Goal: Obtain resource: Download file/media

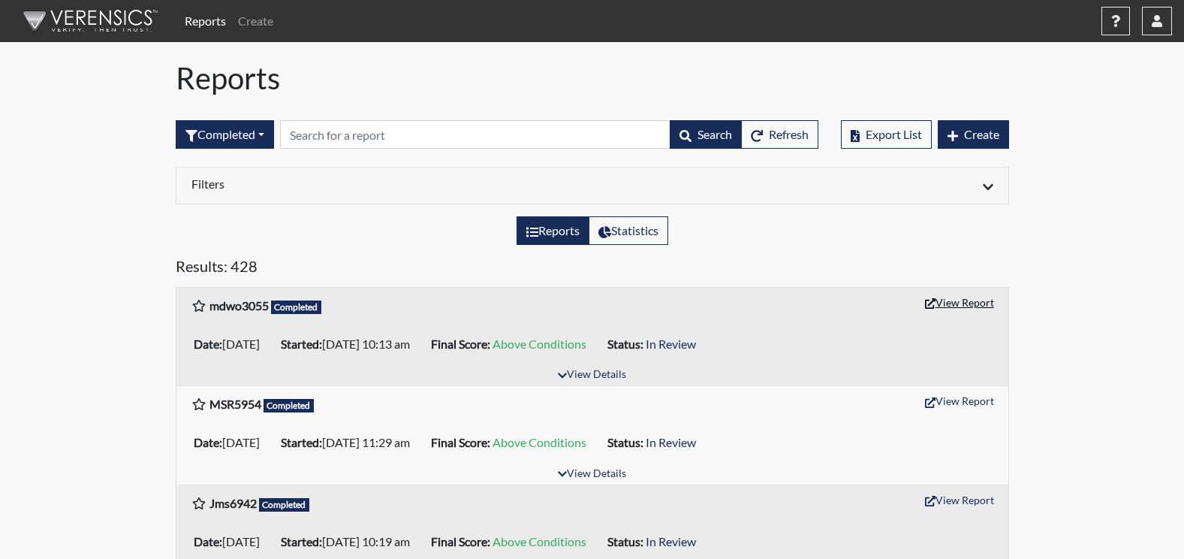
click at [979, 300] on button "View Report" at bounding box center [959, 302] width 83 height 23
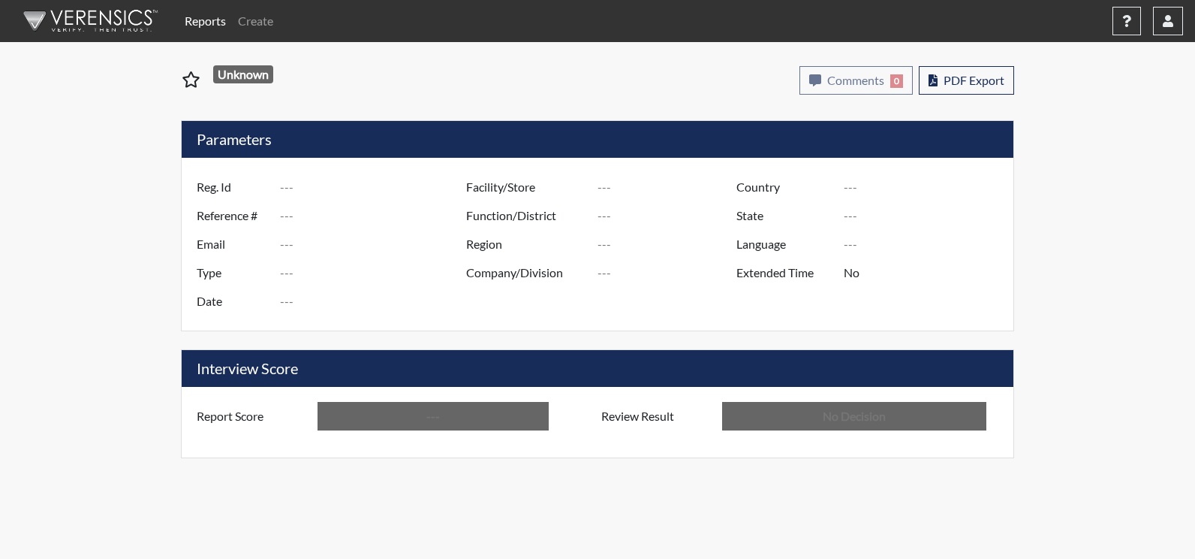
type input "mdwo3055"
type input "51429"
type input "---"
type input "Corrections Pre-Employment"
type input "[DATE]"
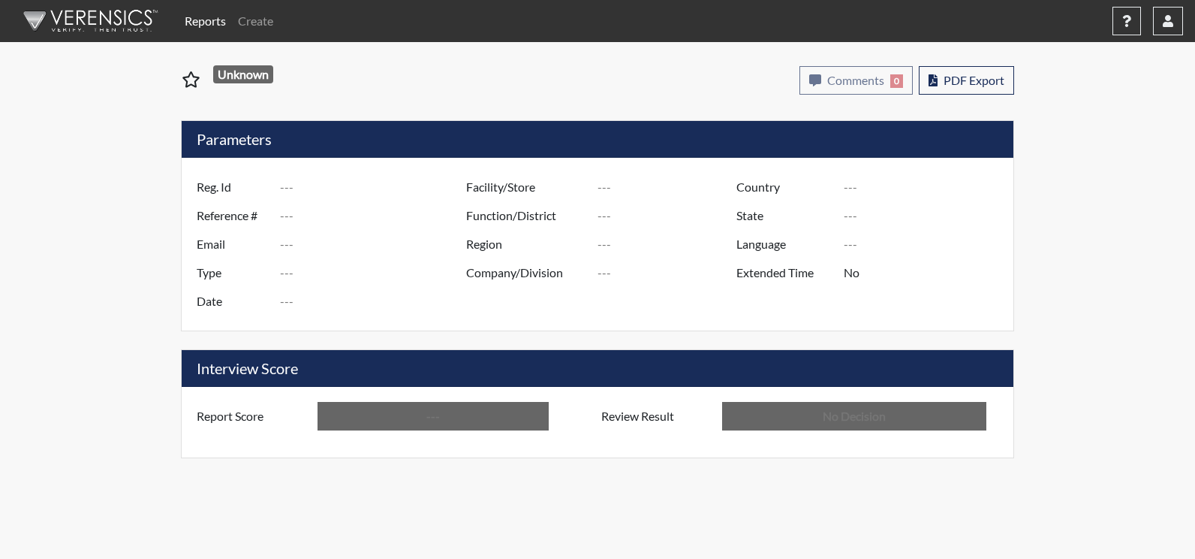
type input "[PERSON_NAME]"
type input "[GEOGRAPHIC_DATA]"
type input "[US_STATE]"
type input "English"
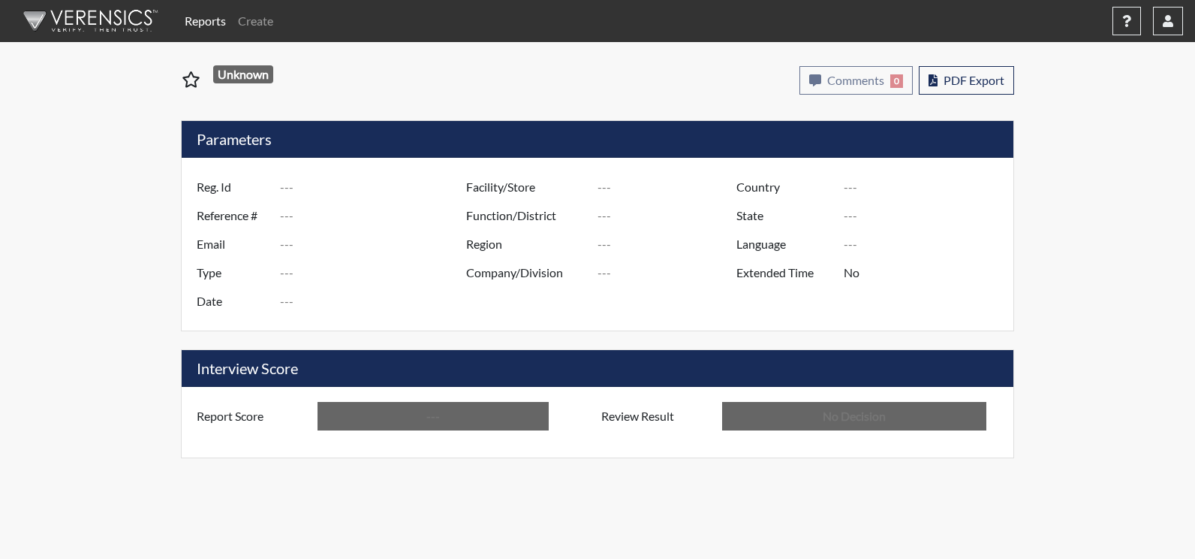
type input "Above Conditions"
type input "In Review"
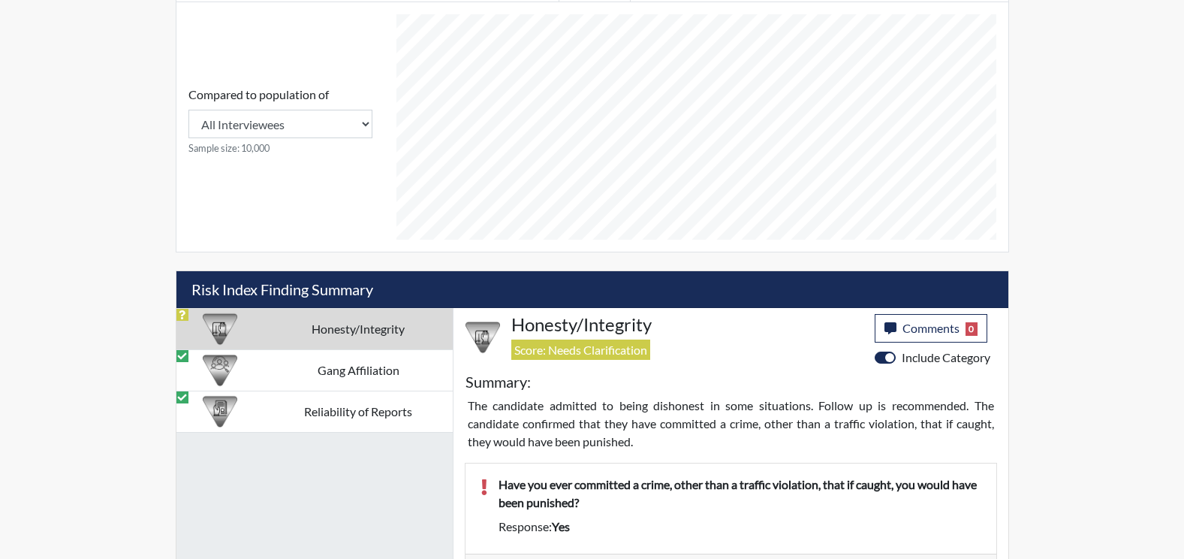
scroll to position [751, 0]
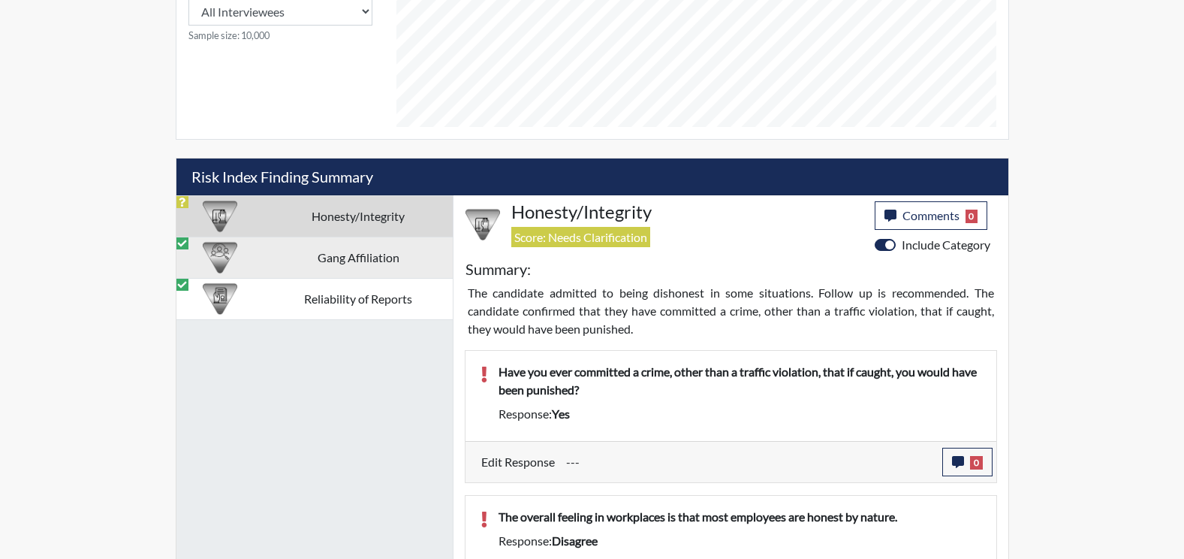
click at [339, 258] on td "Gang Affiliation" at bounding box center [358, 257] width 189 height 41
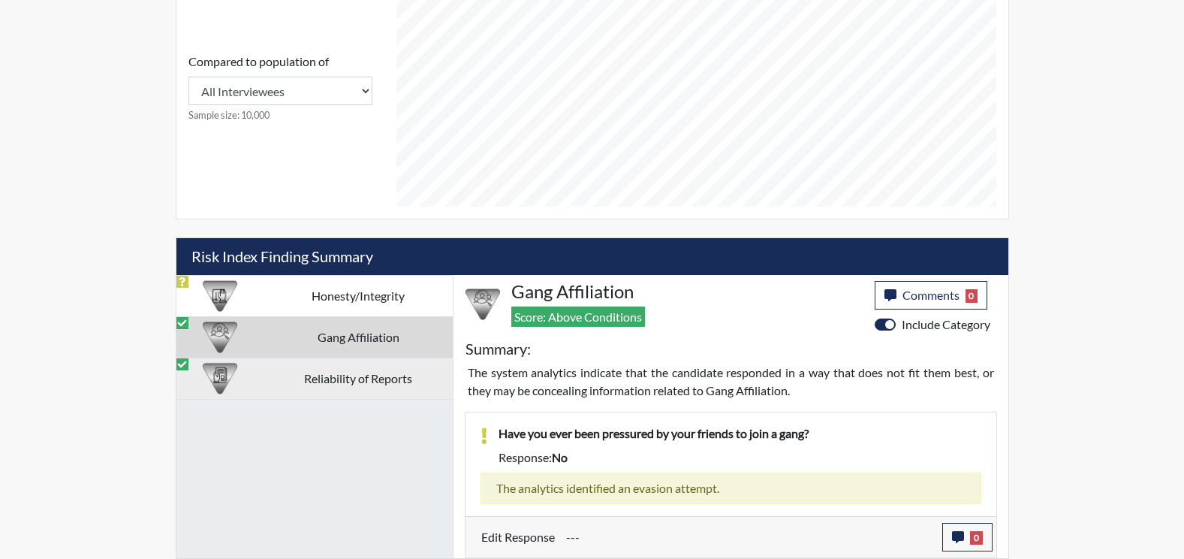
click at [371, 294] on td "Honesty/Integrity" at bounding box center [358, 295] width 189 height 41
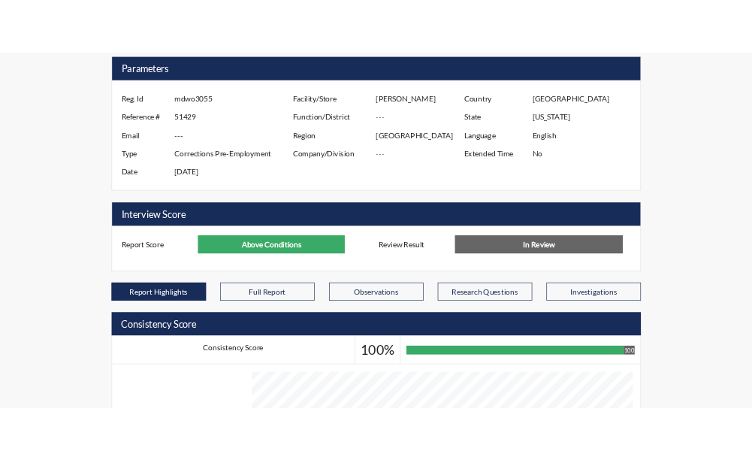
scroll to position [0, 0]
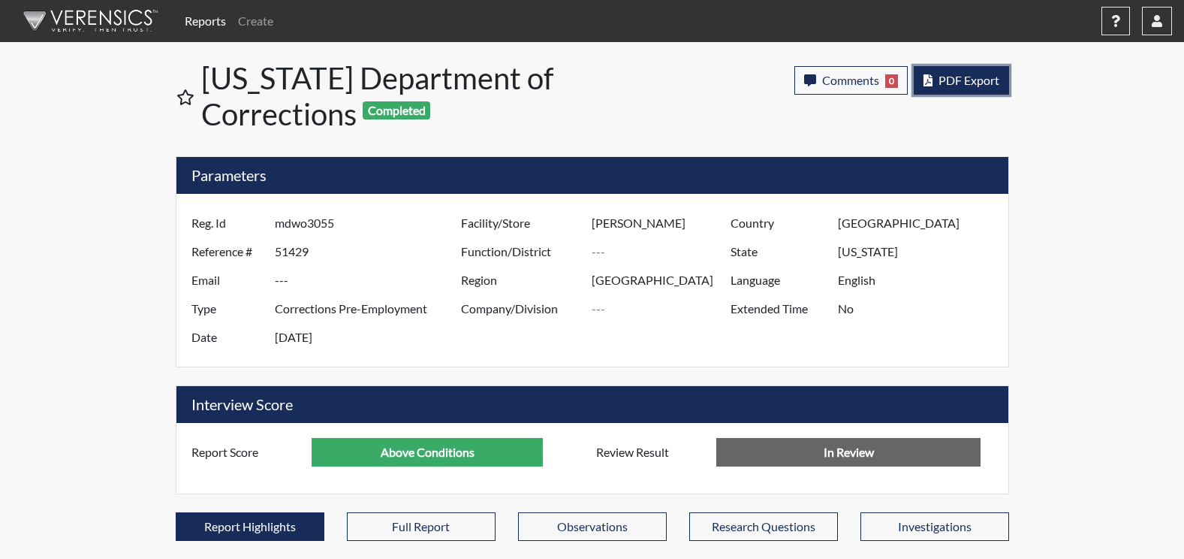
click at [962, 88] on button "PDF Export" at bounding box center [961, 80] width 95 height 29
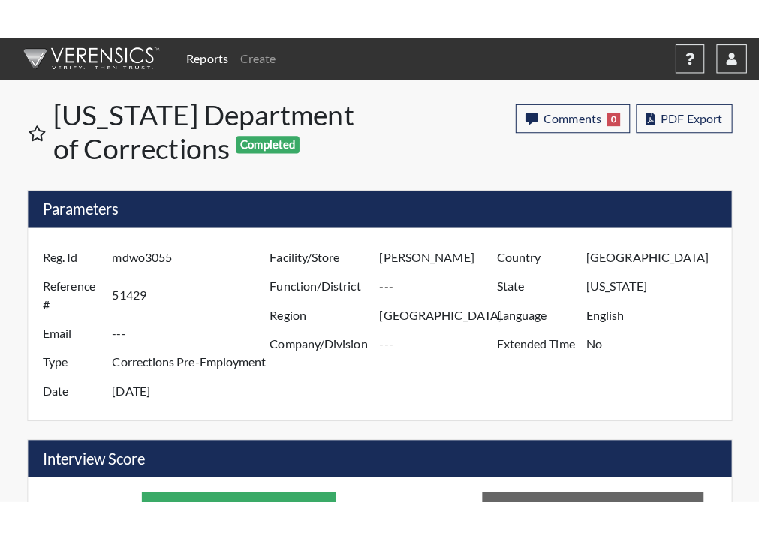
scroll to position [750583, 750310]
